Goal: Task Accomplishment & Management: Use online tool/utility

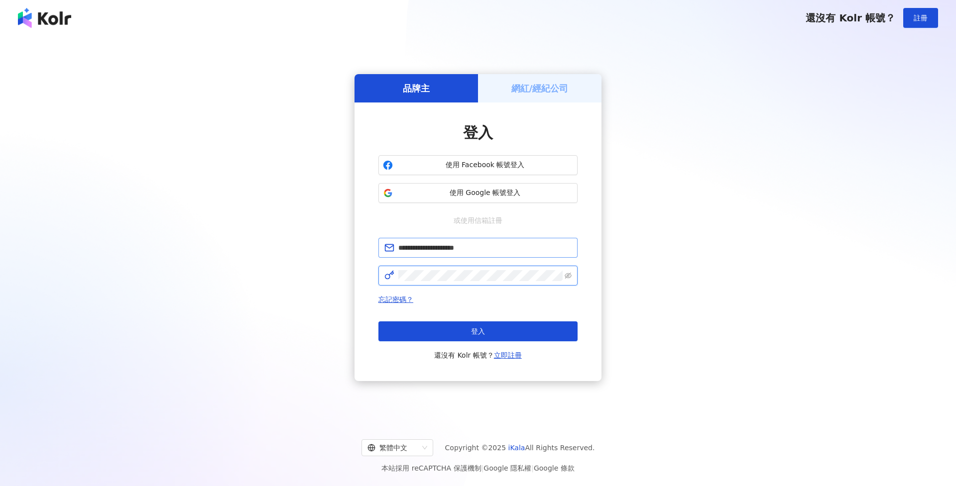
click at [478, 331] on button "登入" at bounding box center [477, 332] width 199 height 20
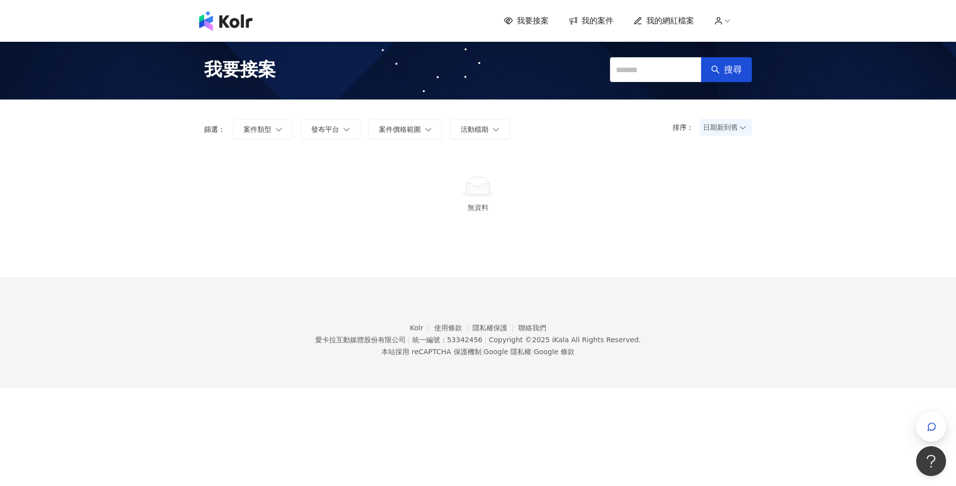
click at [519, 22] on link "我要接案" at bounding box center [526, 20] width 45 height 11
click at [536, 24] on span "我要接案" at bounding box center [533, 20] width 32 height 11
click at [536, 20] on span "我要接案" at bounding box center [533, 20] width 32 height 11
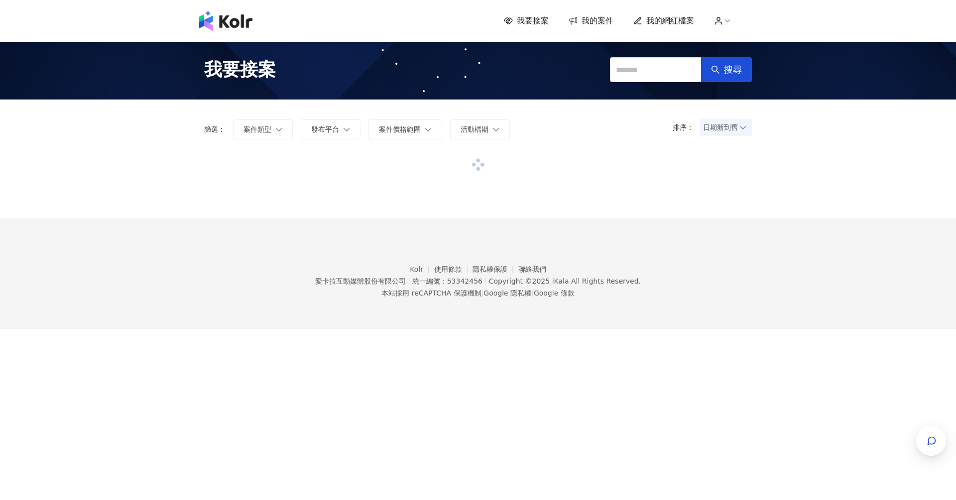
click at [537, 25] on span "我要接案" at bounding box center [533, 20] width 32 height 11
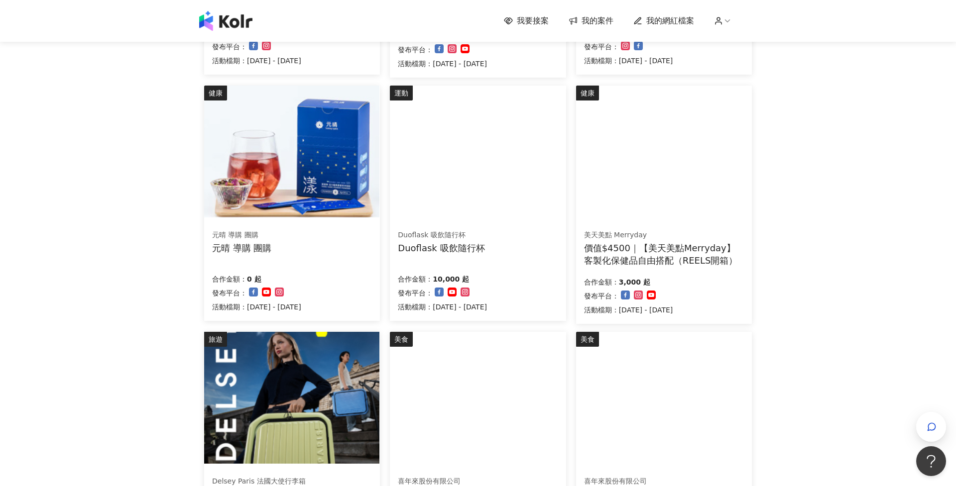
scroll to position [506, 0]
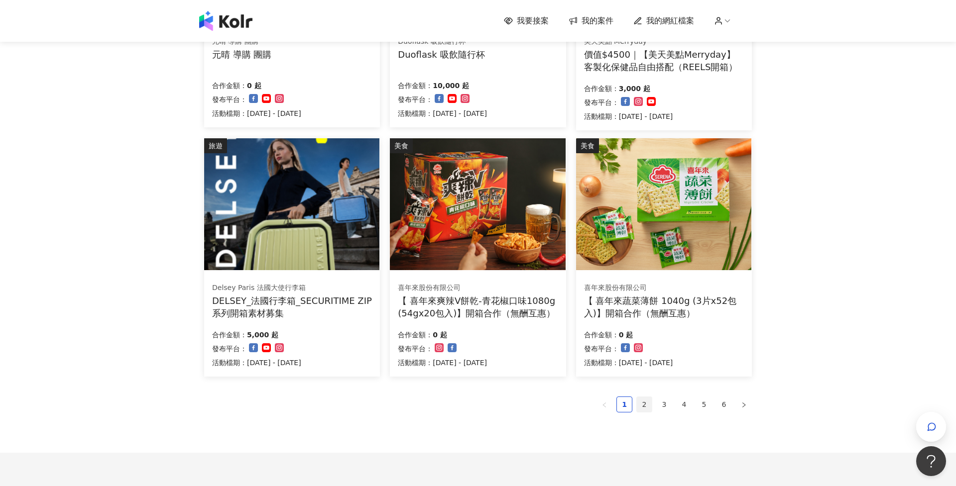
click at [640, 406] on link "2" at bounding box center [644, 404] width 15 height 15
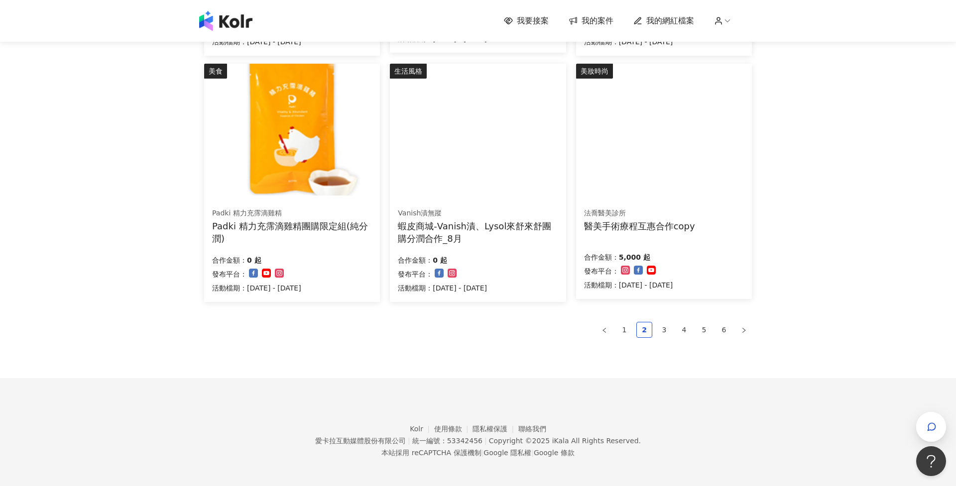
scroll to position [580, 0]
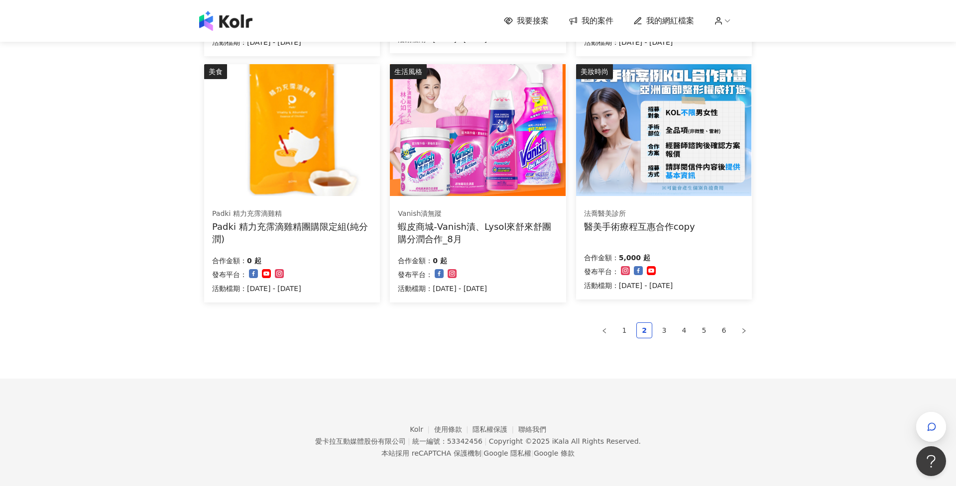
click at [660, 324] on link "3" at bounding box center [663, 330] width 15 height 15
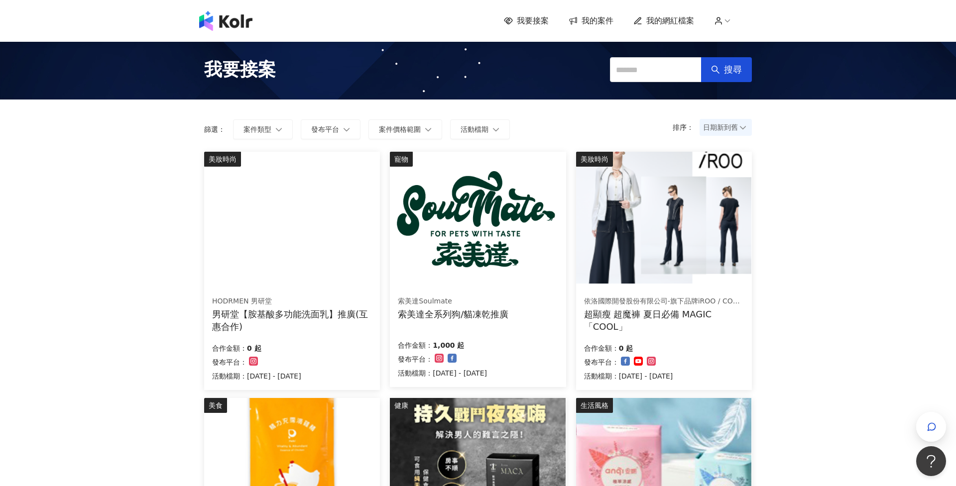
scroll to position [0, 0]
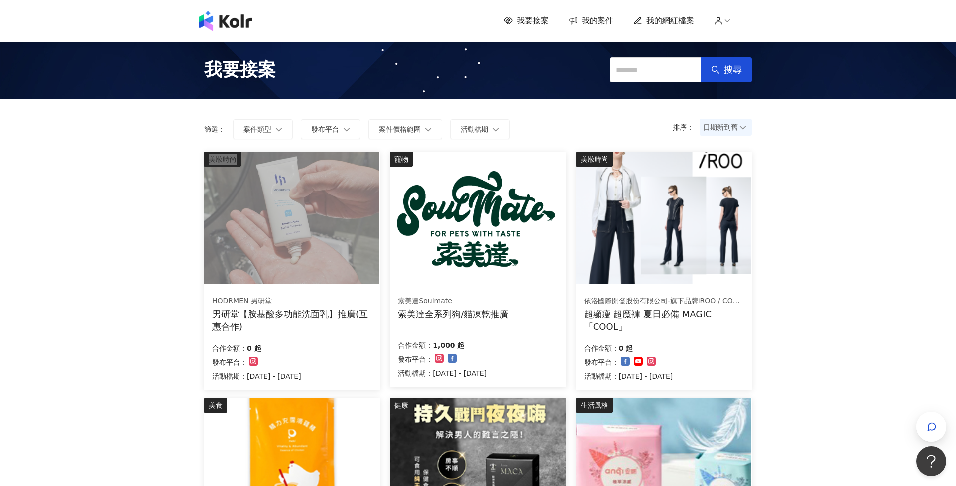
drag, startPoint x: 42, startPoint y: 334, endPoint x: 118, endPoint y: 222, distance: 135.3
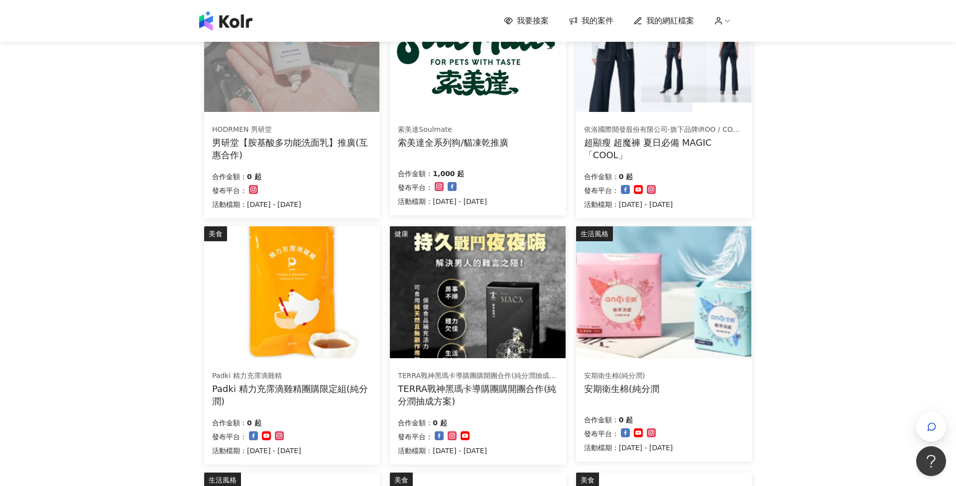
scroll to position [279, 0]
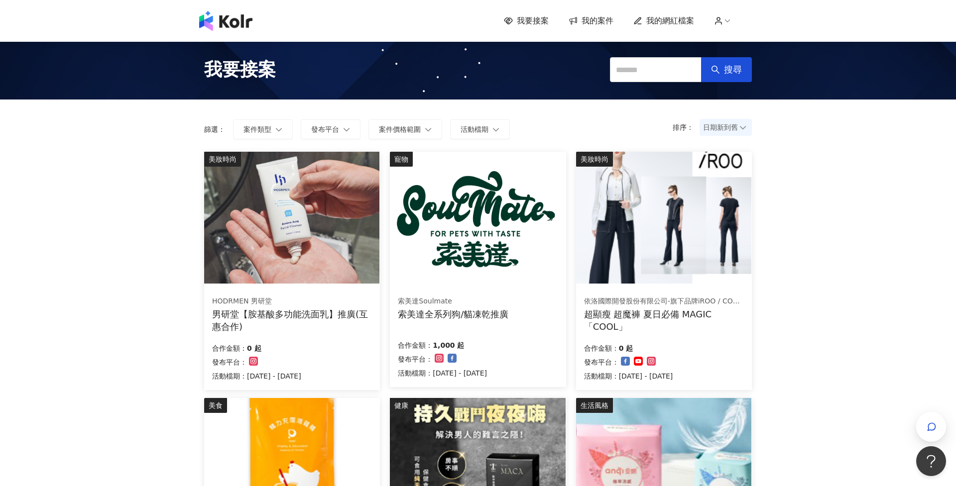
scroll to position [0, 0]
